Goal: Task Accomplishment & Management: Use online tool/utility

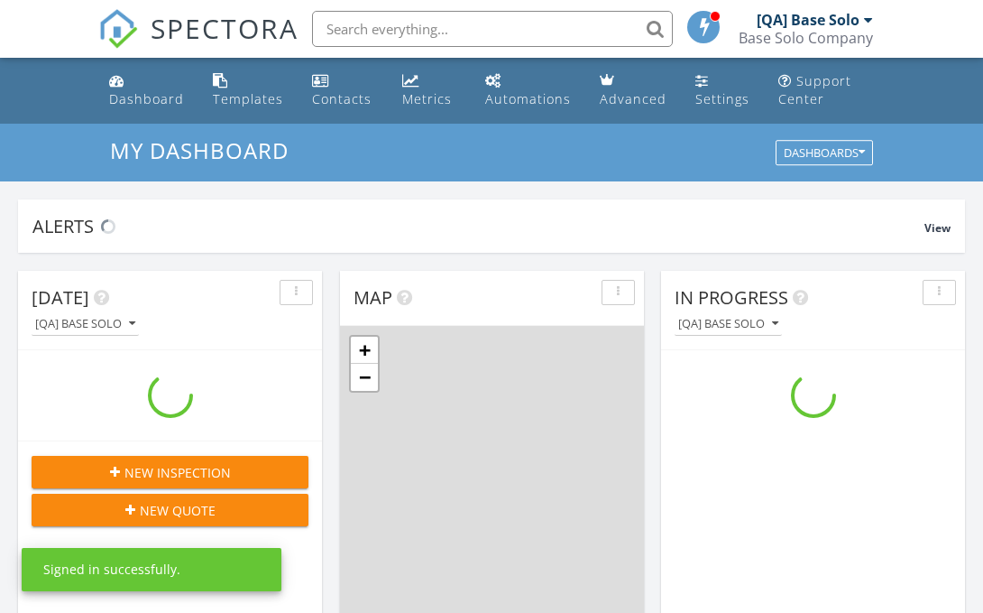
scroll to position [1643, 984]
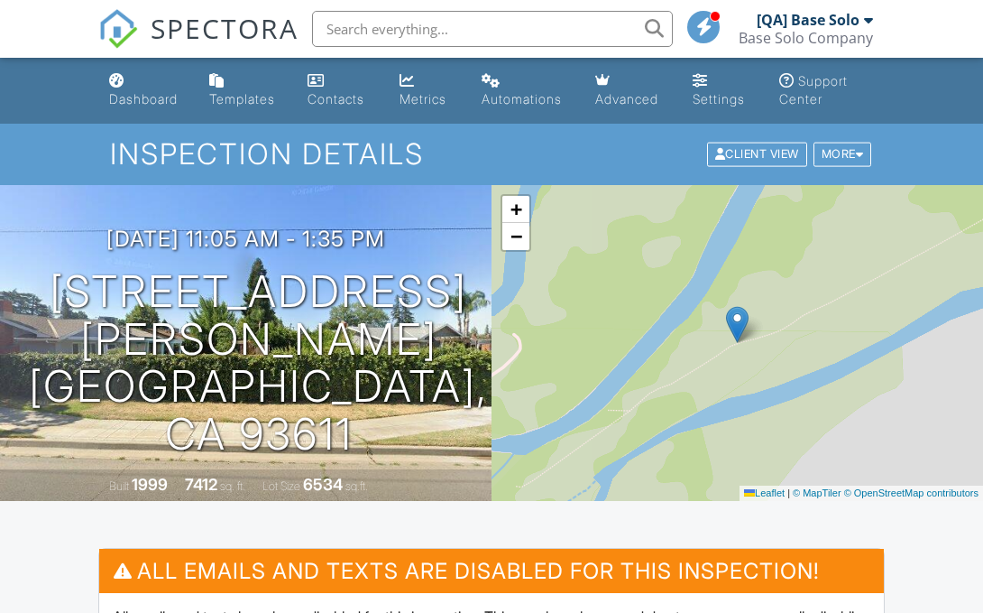
scroll to position [480, 0]
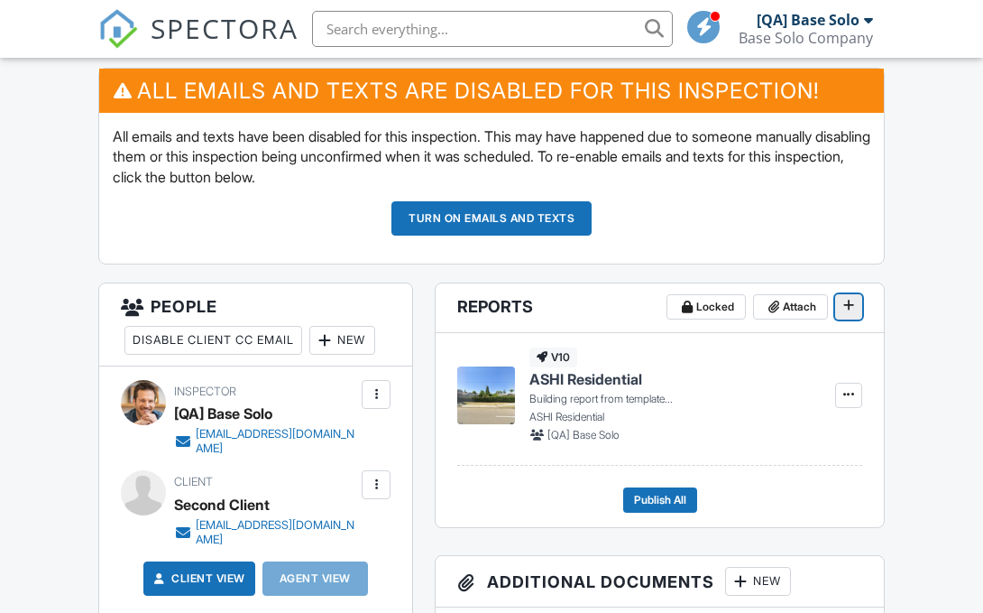
click at [848, 306] on icon at bounding box center [849, 305] width 11 height 13
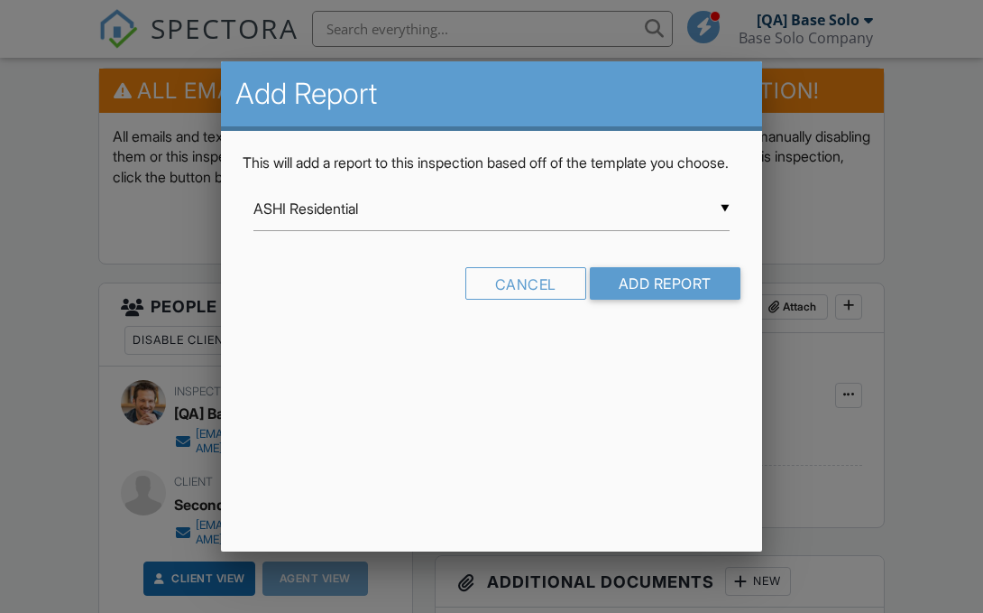
click at [492, 229] on input "ASHI Residential" at bounding box center [492, 209] width 476 height 44
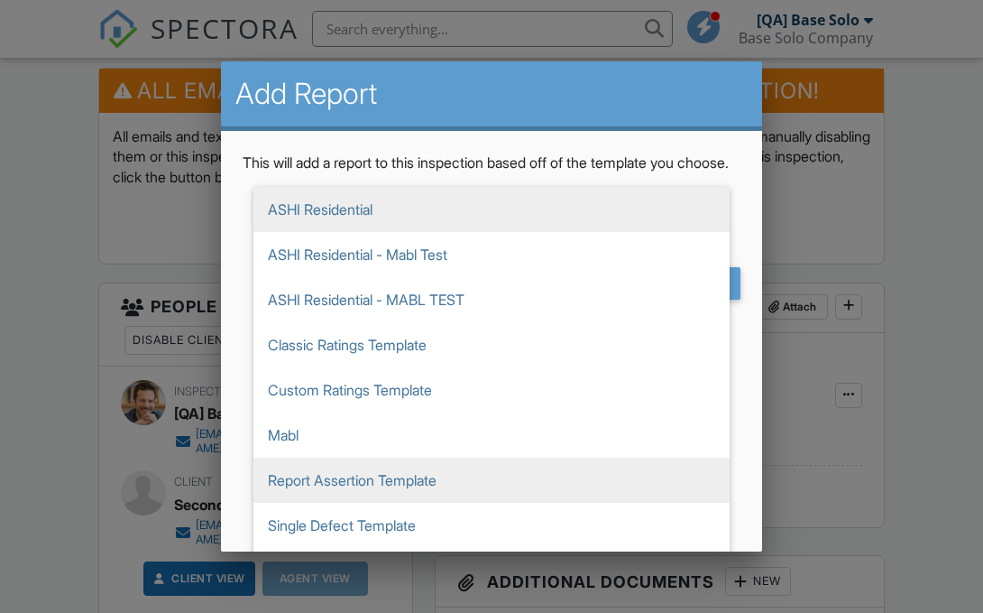
click at [492, 500] on span "Report Assertion Template" at bounding box center [492, 479] width 476 height 45
type input "Report Assertion Template"
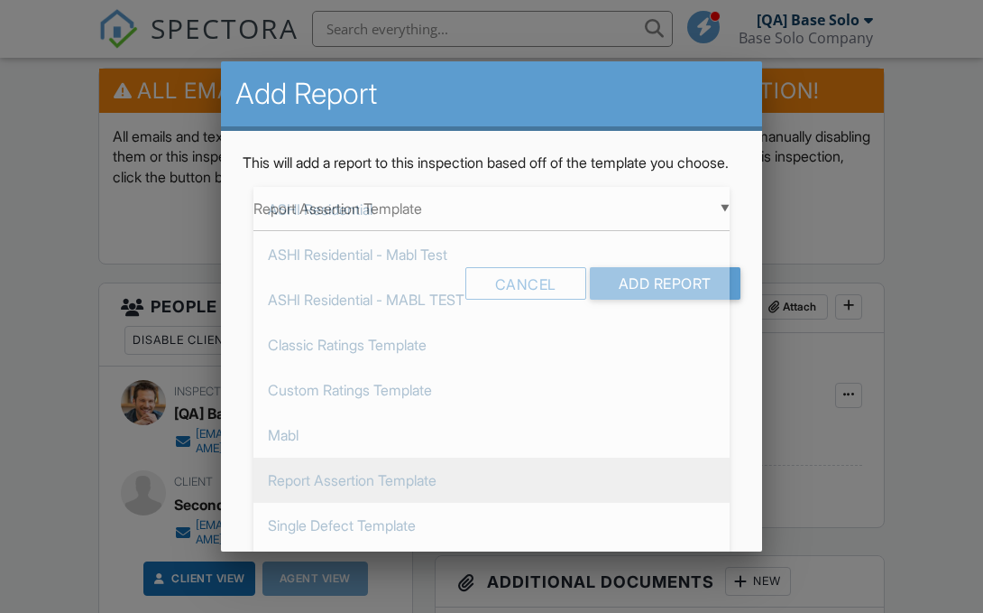
scroll to position [271, 0]
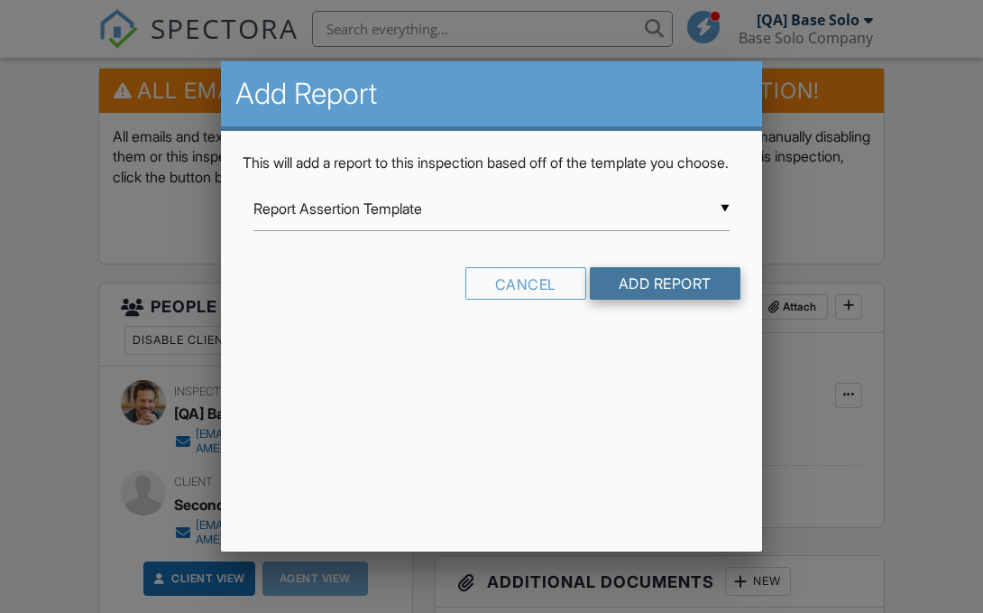
click at [663, 300] on input "Add Report" at bounding box center [665, 283] width 151 height 32
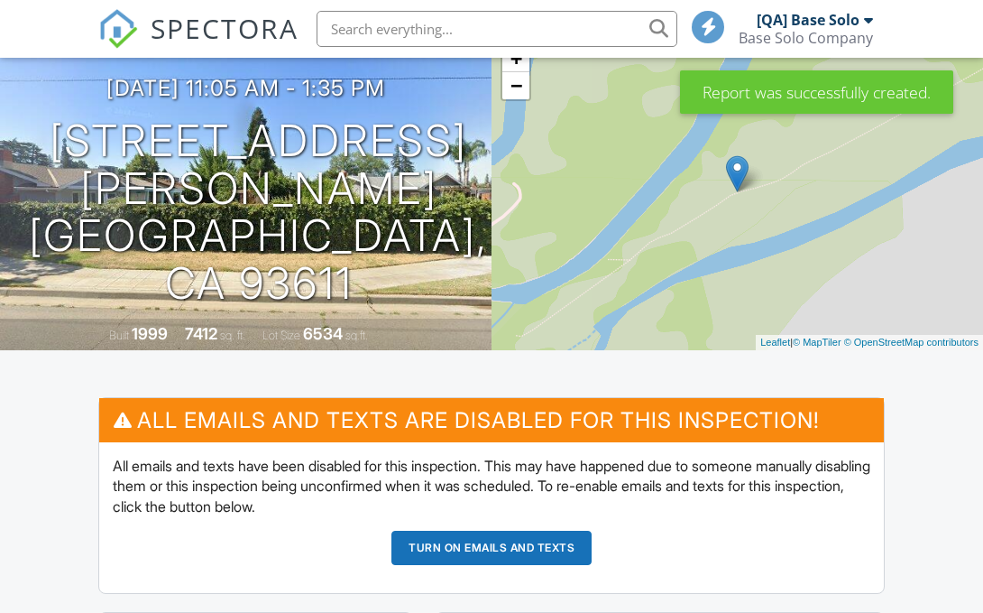
scroll to position [706, 0]
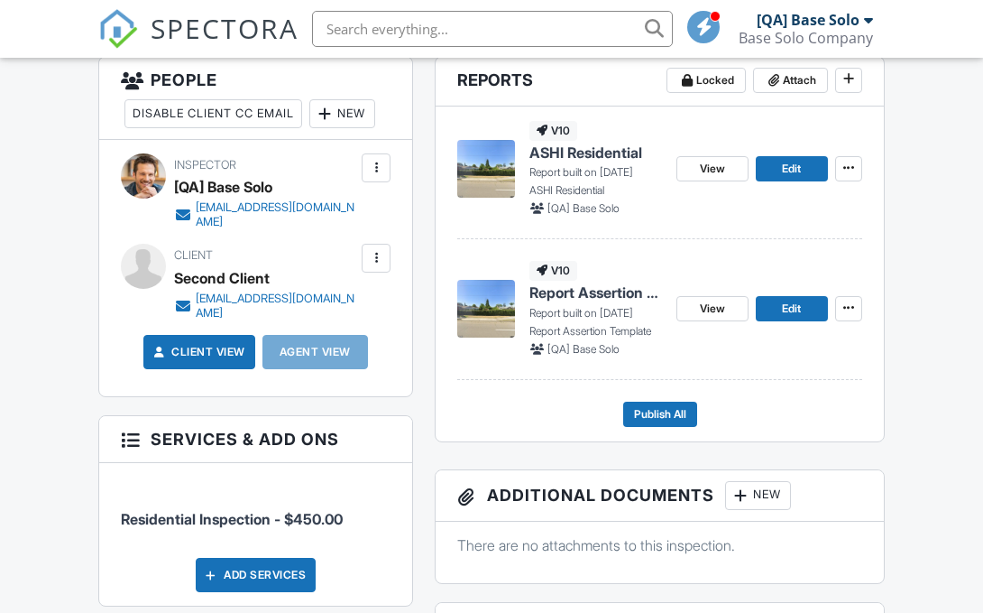
click at [584, 298] on span "Report Assertion Template" at bounding box center [596, 292] width 133 height 20
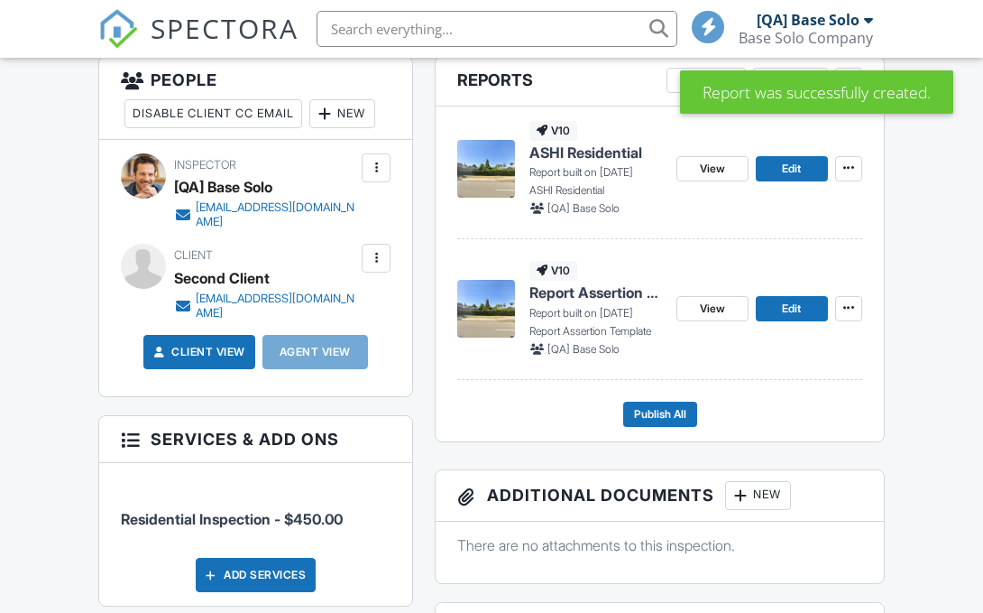
scroll to position [706, 0]
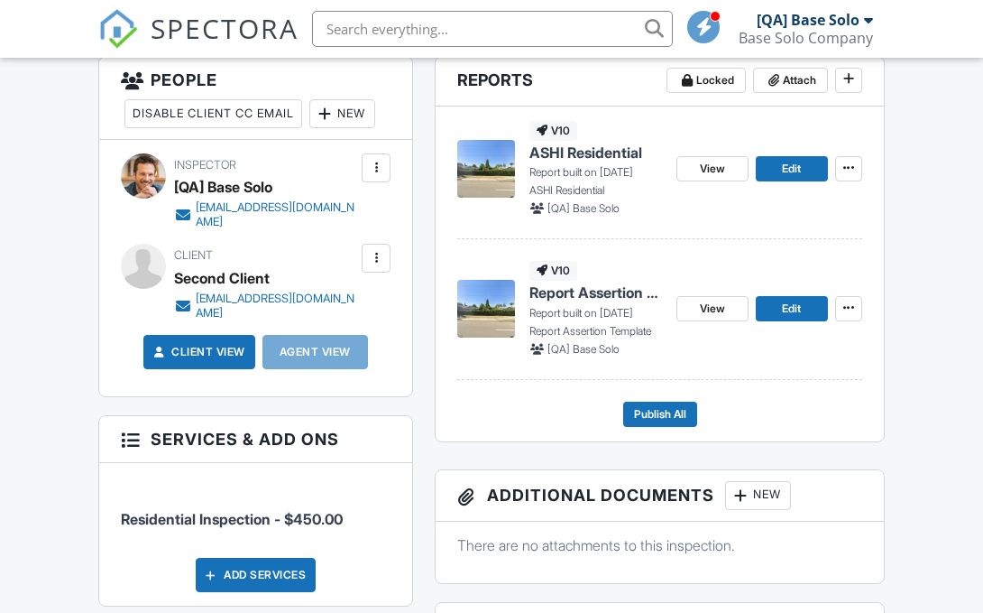
click at [595, 293] on span "Report Assertion Template" at bounding box center [596, 292] width 133 height 20
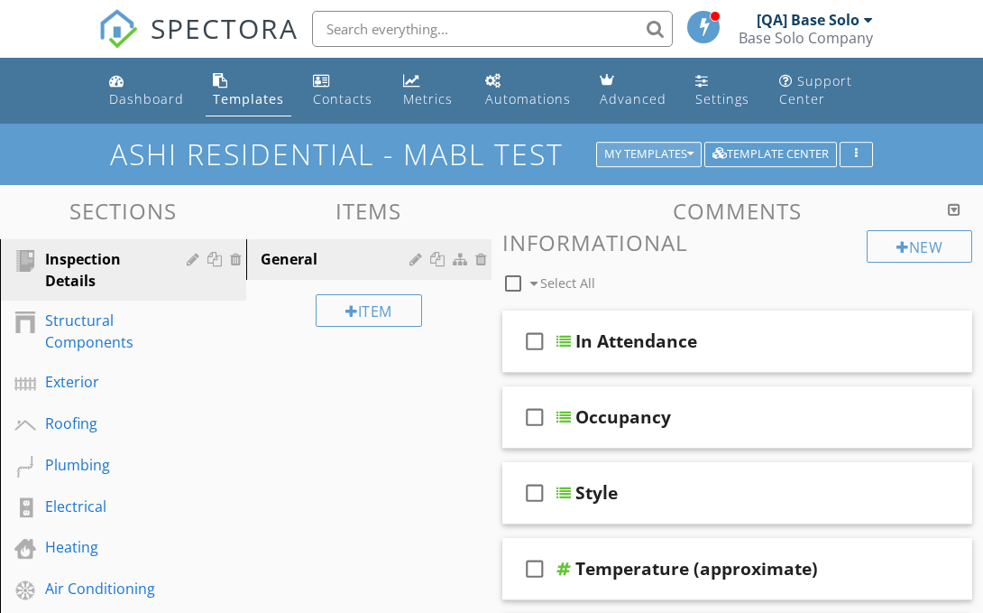
click at [646, 153] on div "My Templates" at bounding box center [648, 154] width 89 height 13
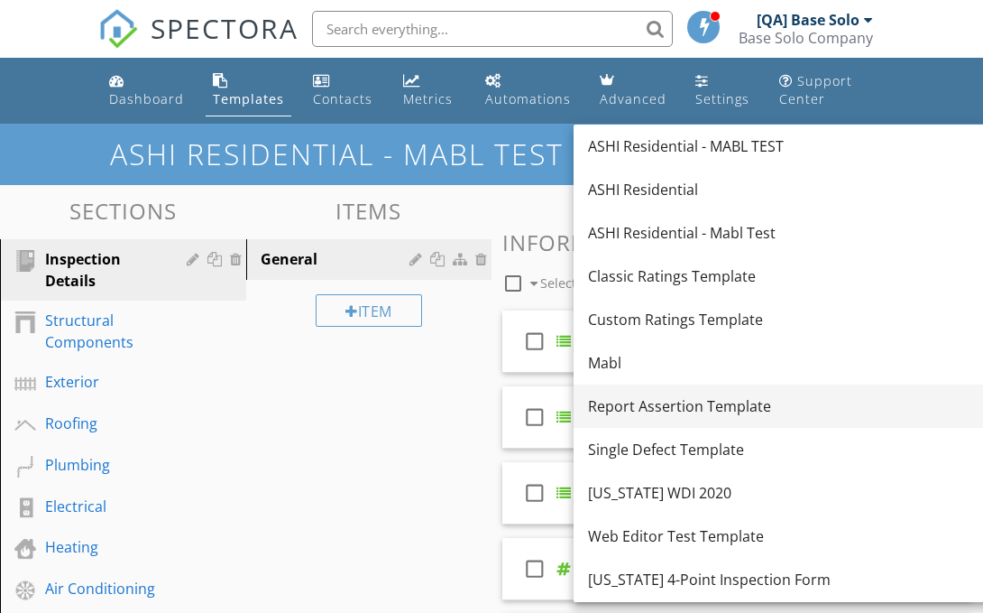
click at [772, 406] on div "Report Assertion Template" at bounding box center [790, 406] width 404 height 22
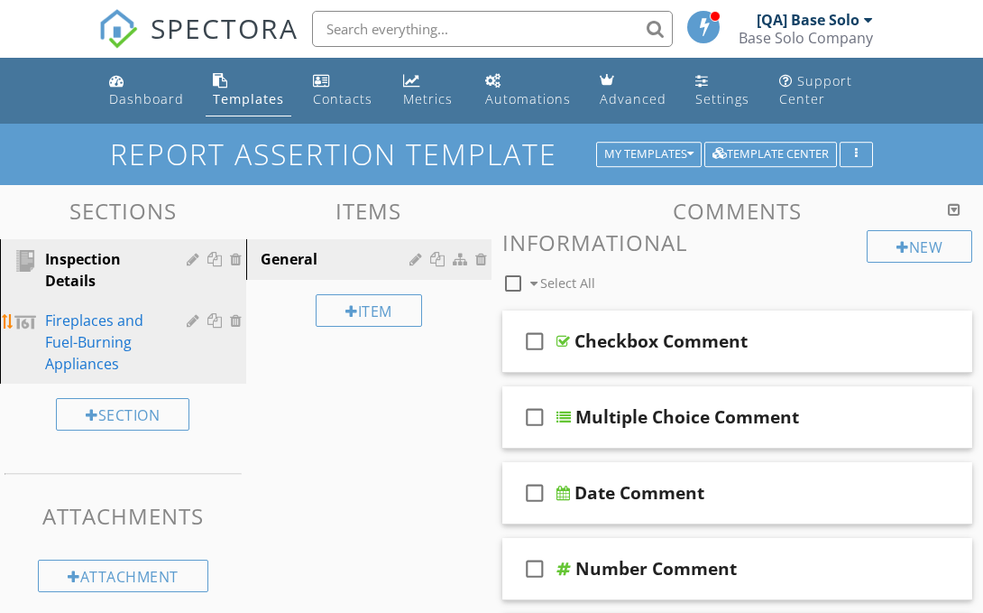
click at [102, 342] on div "Fireplaces and Fuel-Burning Appliances" at bounding box center [102, 341] width 115 height 65
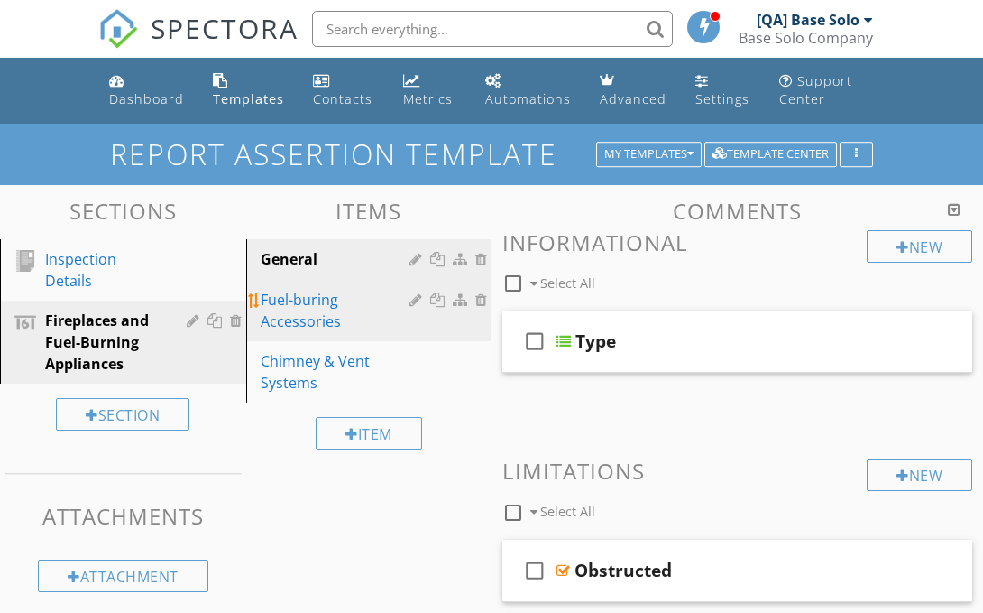
click at [337, 310] on div "Fuel-buring Accessories" at bounding box center [338, 310] width 155 height 43
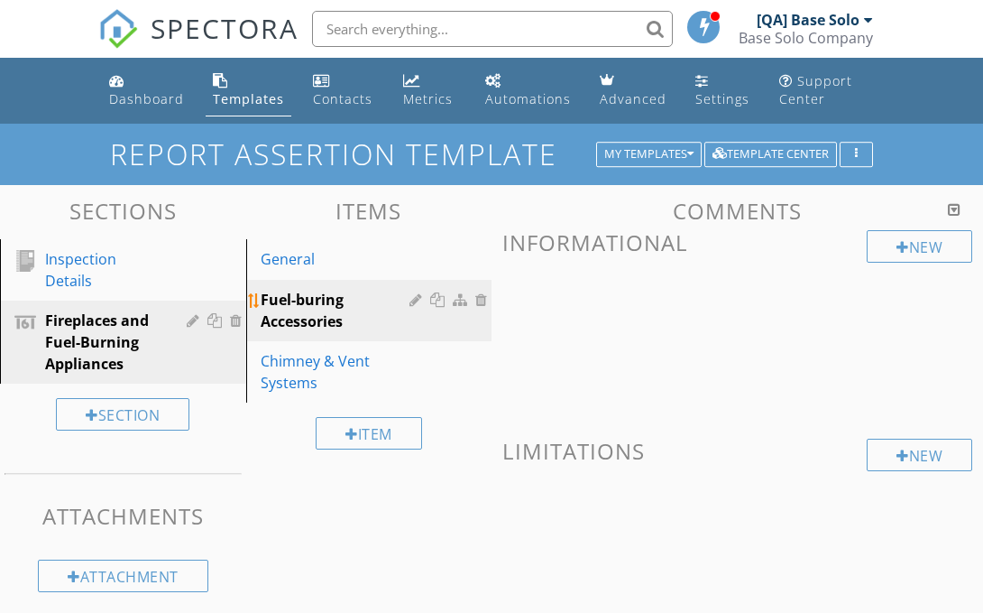
scroll to position [259, 0]
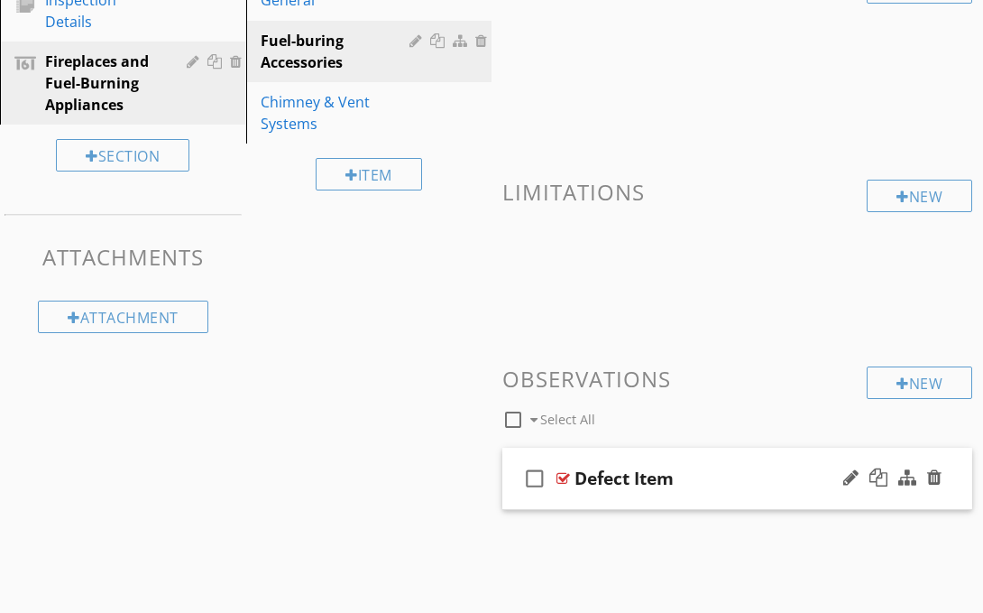
click at [737, 477] on div "Defect Item" at bounding box center [738, 478] width 326 height 22
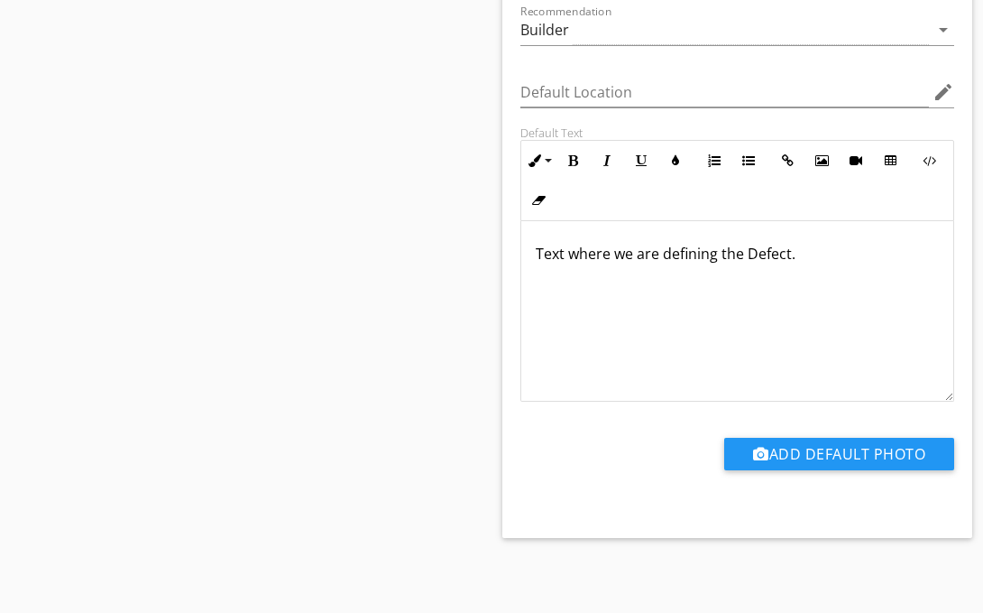
scroll to position [430, 0]
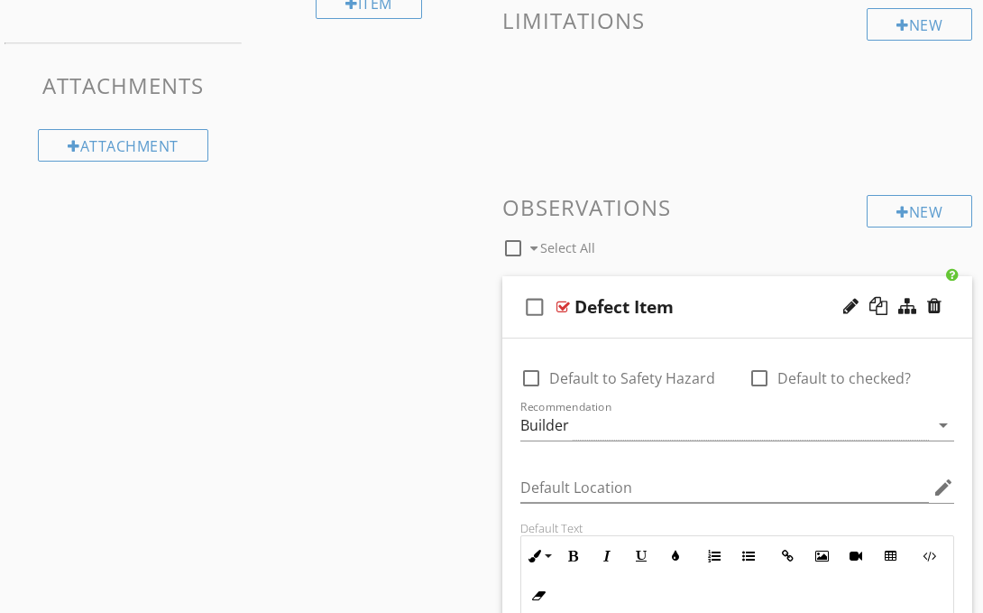
click at [737, 306] on div "Defect Item" at bounding box center [738, 307] width 326 height 22
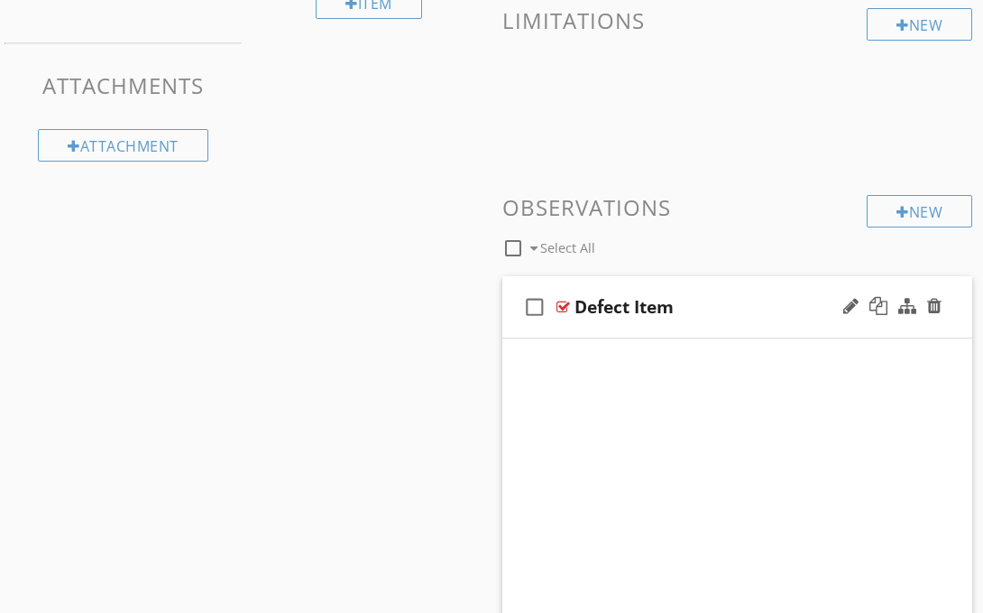
scroll to position [259, 0]
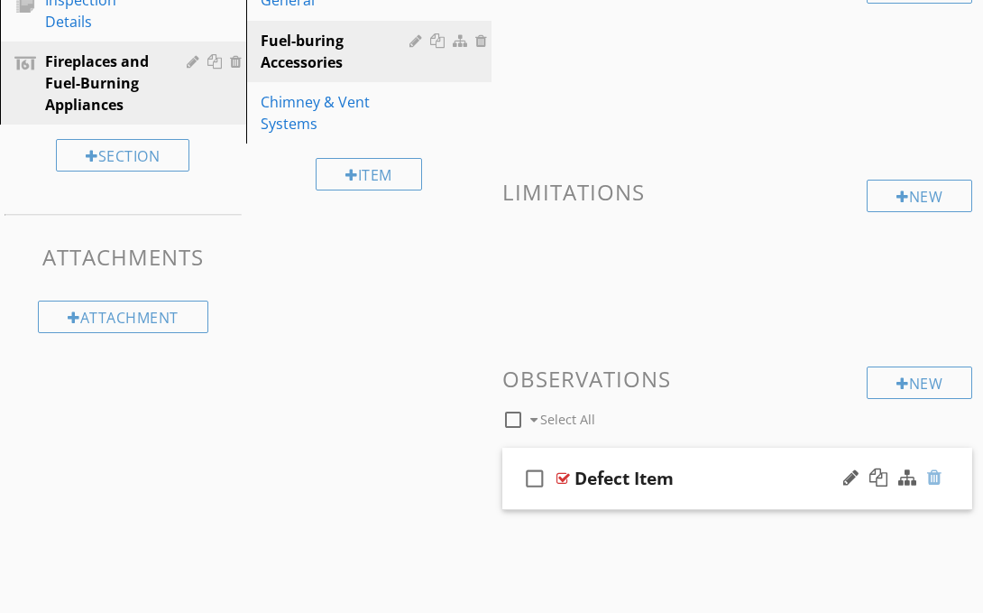
click at [935, 476] on div at bounding box center [934, 477] width 14 height 18
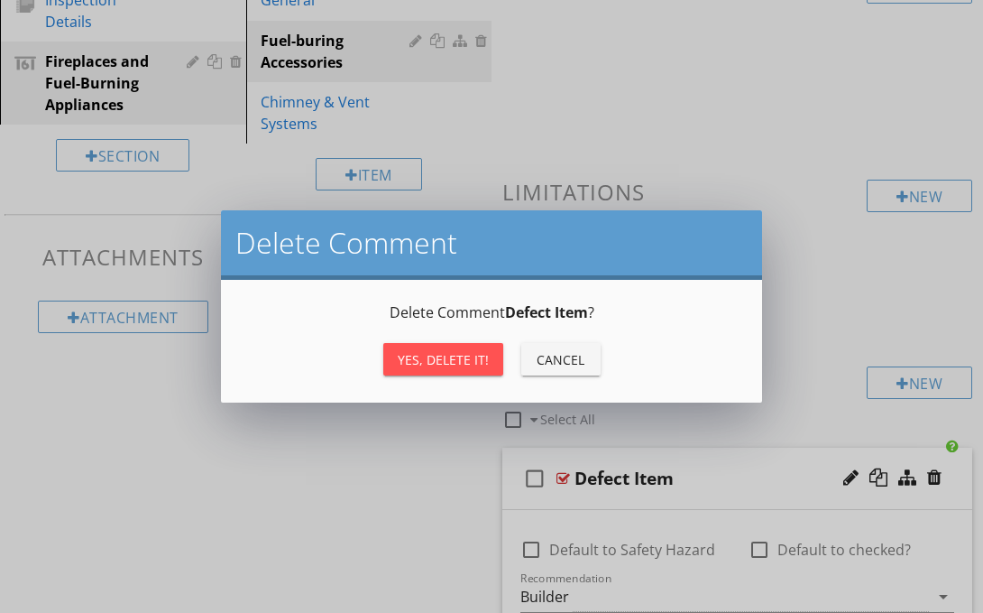
click at [442, 359] on div "Yes, Delete it!" at bounding box center [443, 359] width 91 height 19
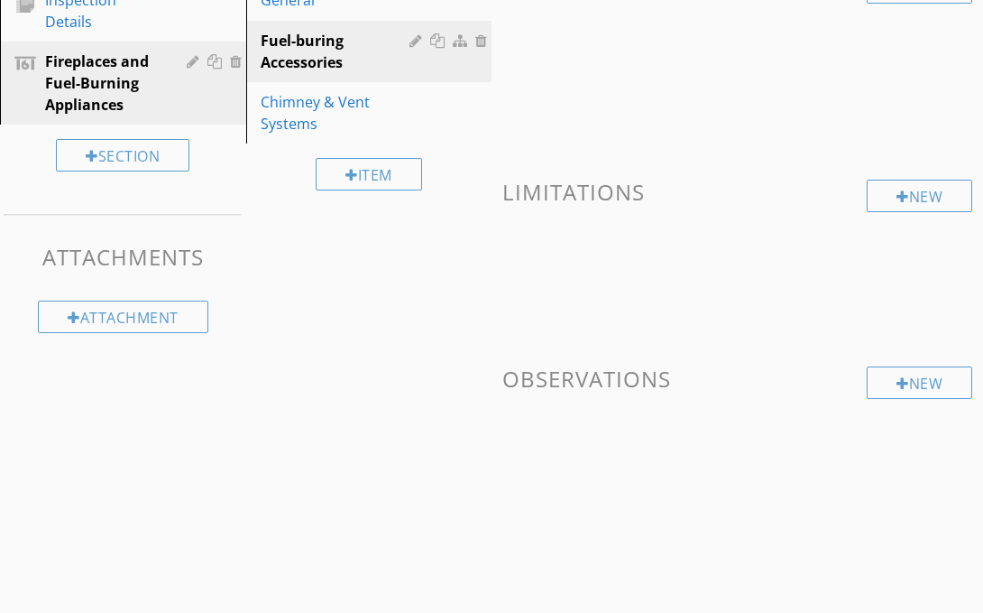
scroll to position [217, 0]
